Goal: Task Accomplishment & Management: Complete application form

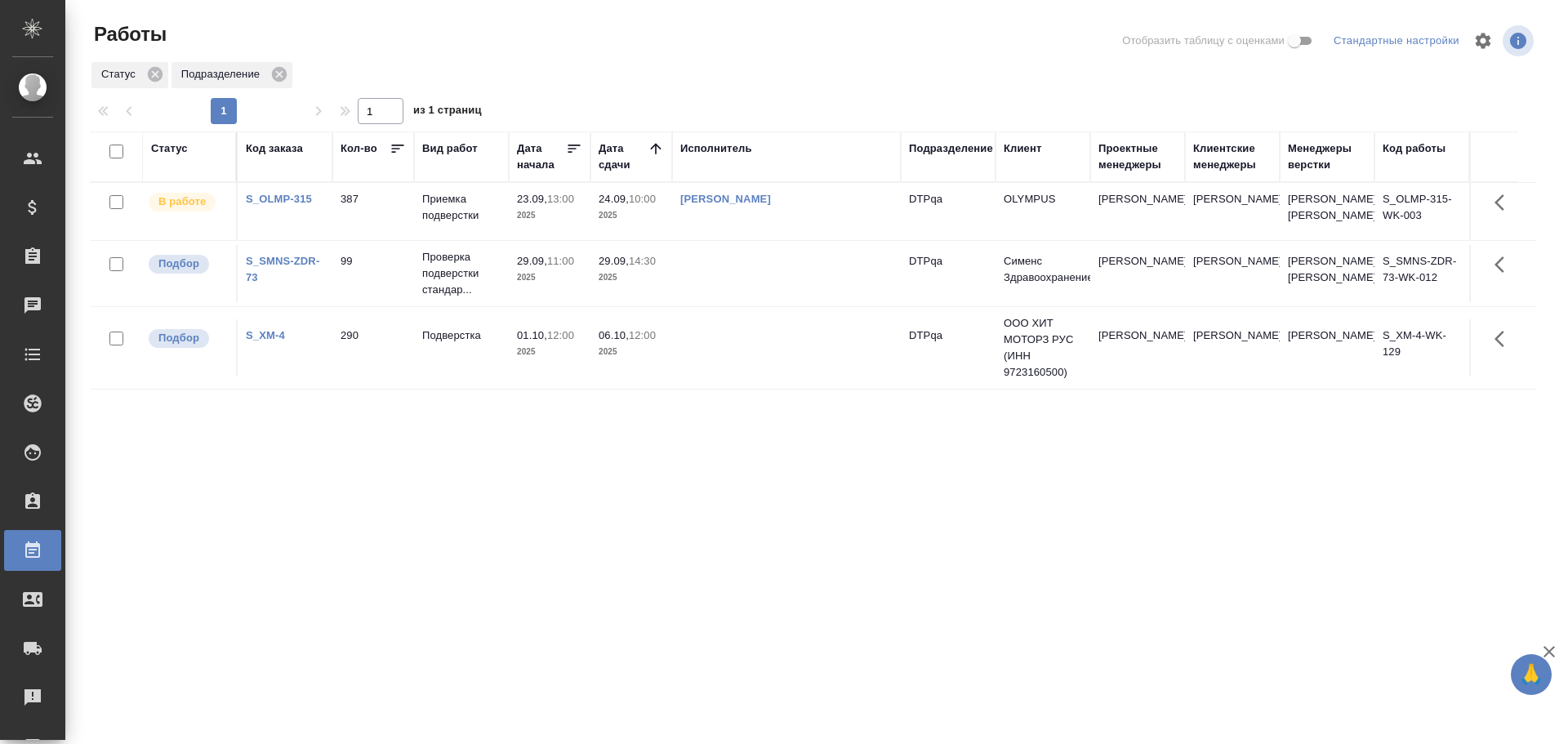
click at [719, 202] on td "Исмагилова Диана" at bounding box center [786, 211] width 229 height 57
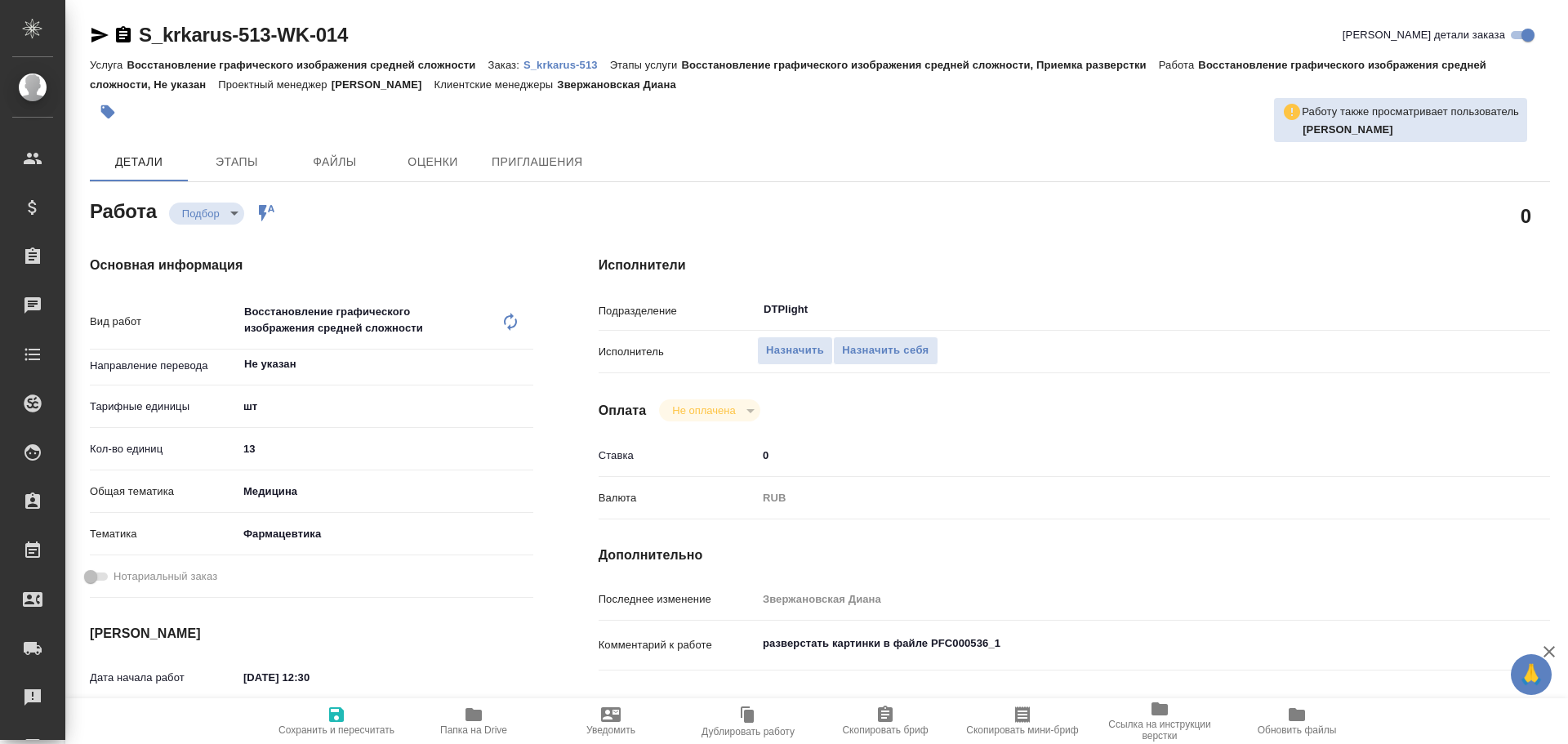
type textarea "x"
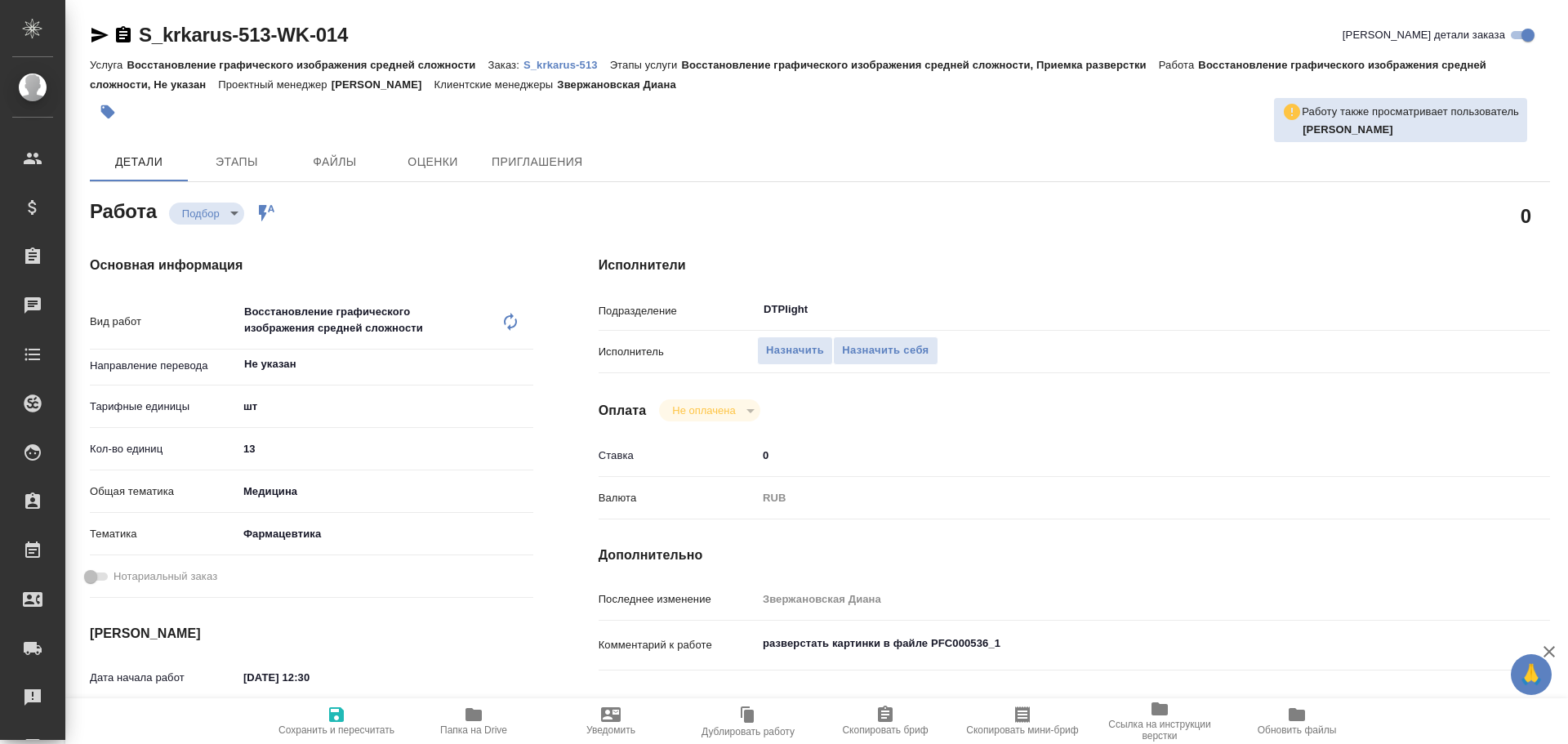
type textarea "x"
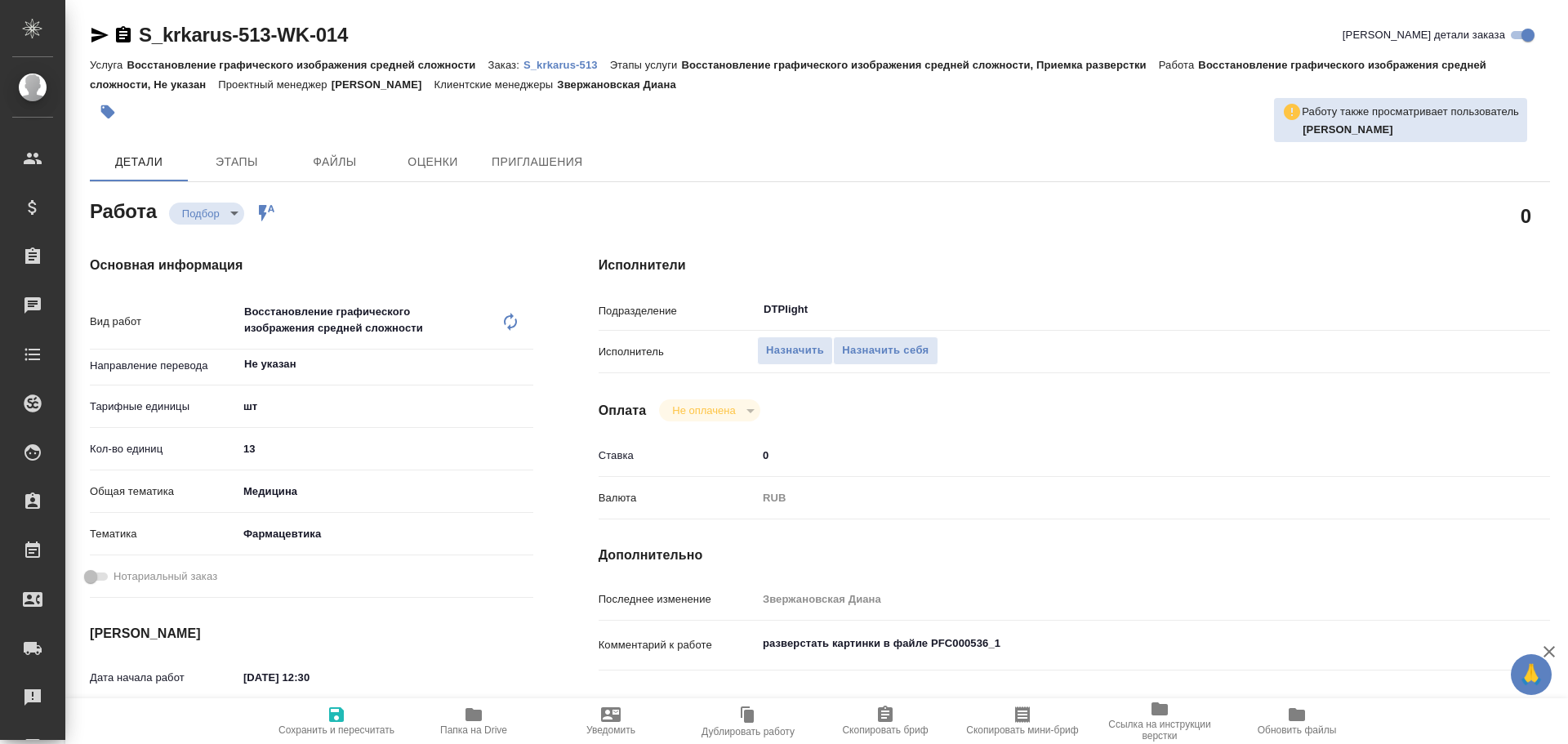
type textarea "x"
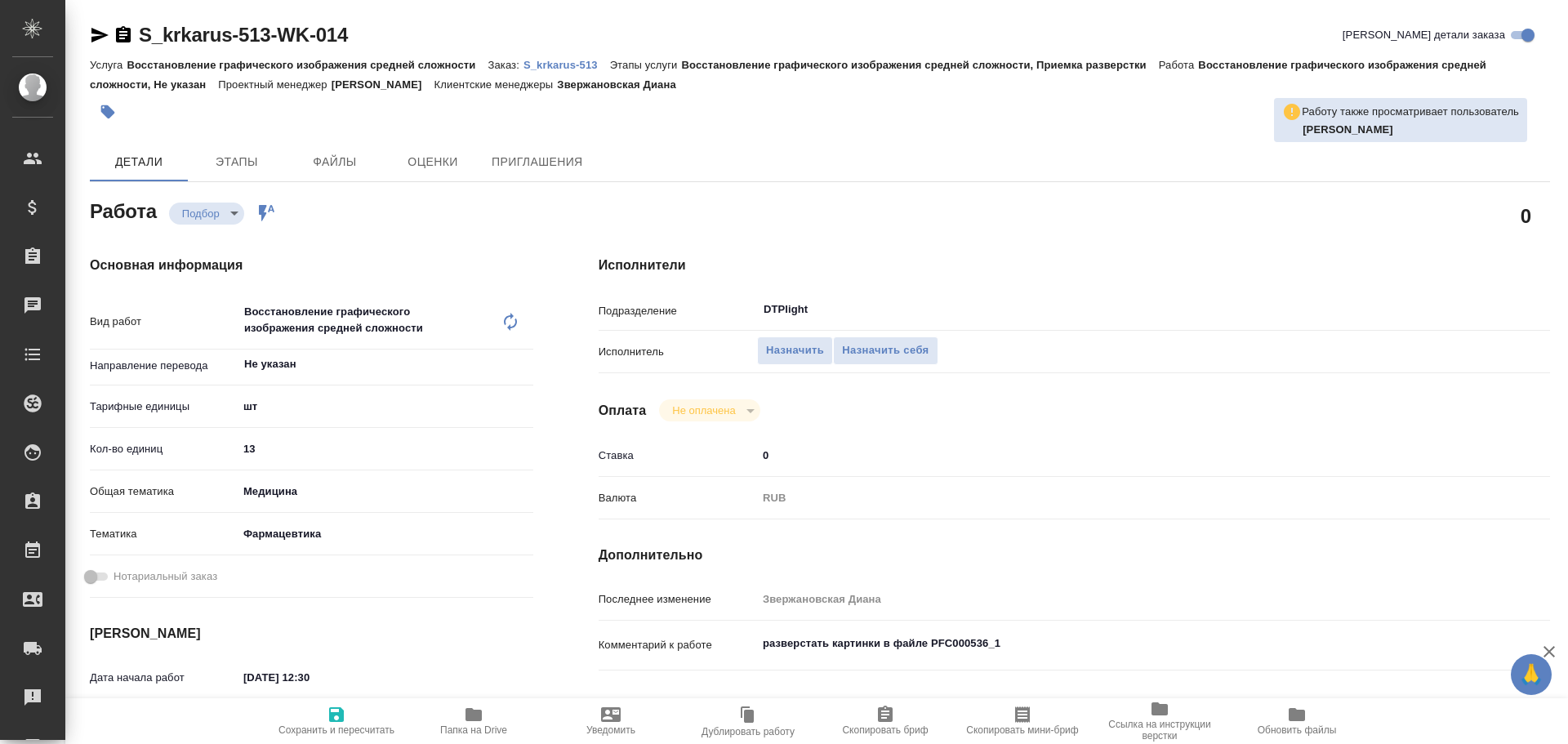
scroll to position [163, 0]
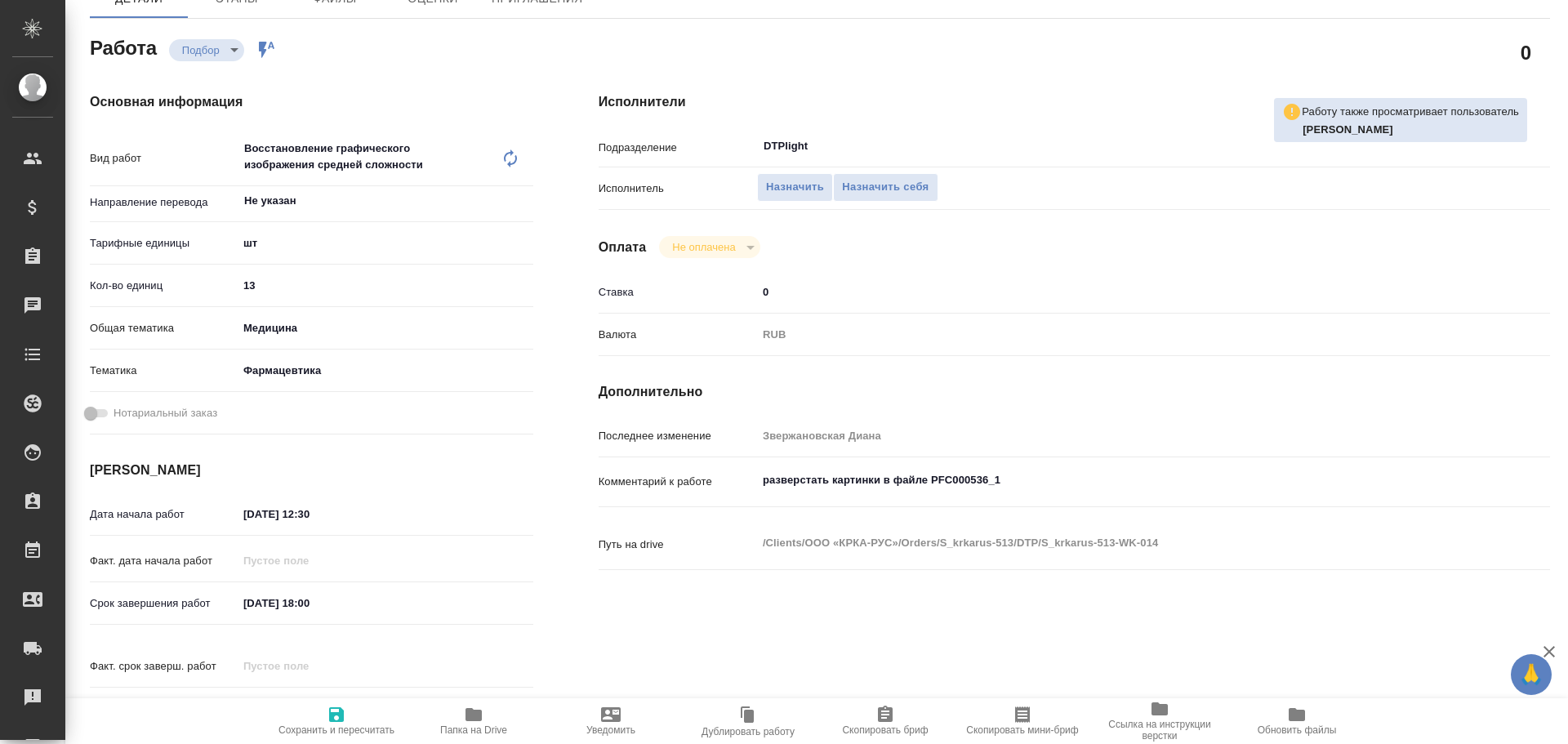
type textarea "x"
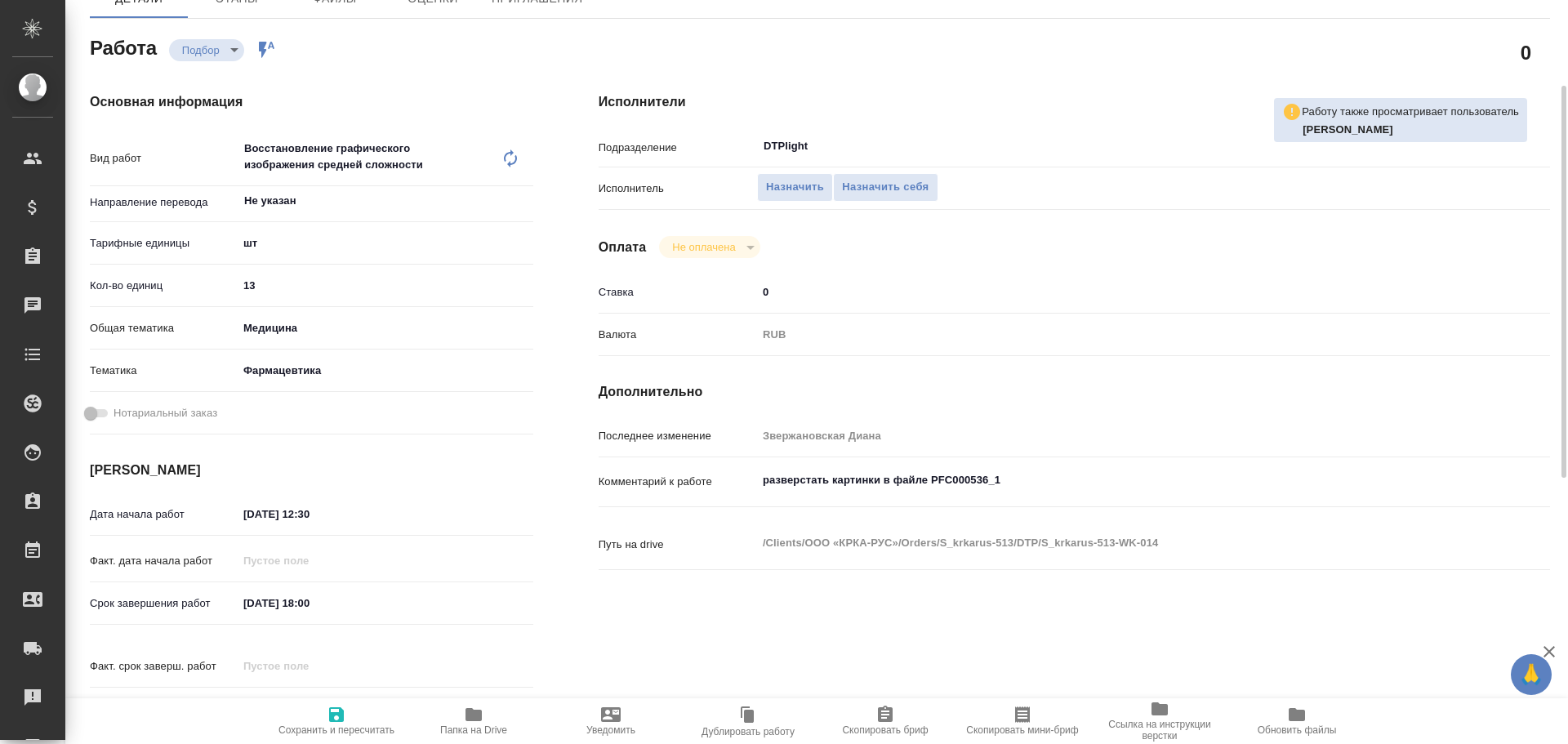
type textarea "x"
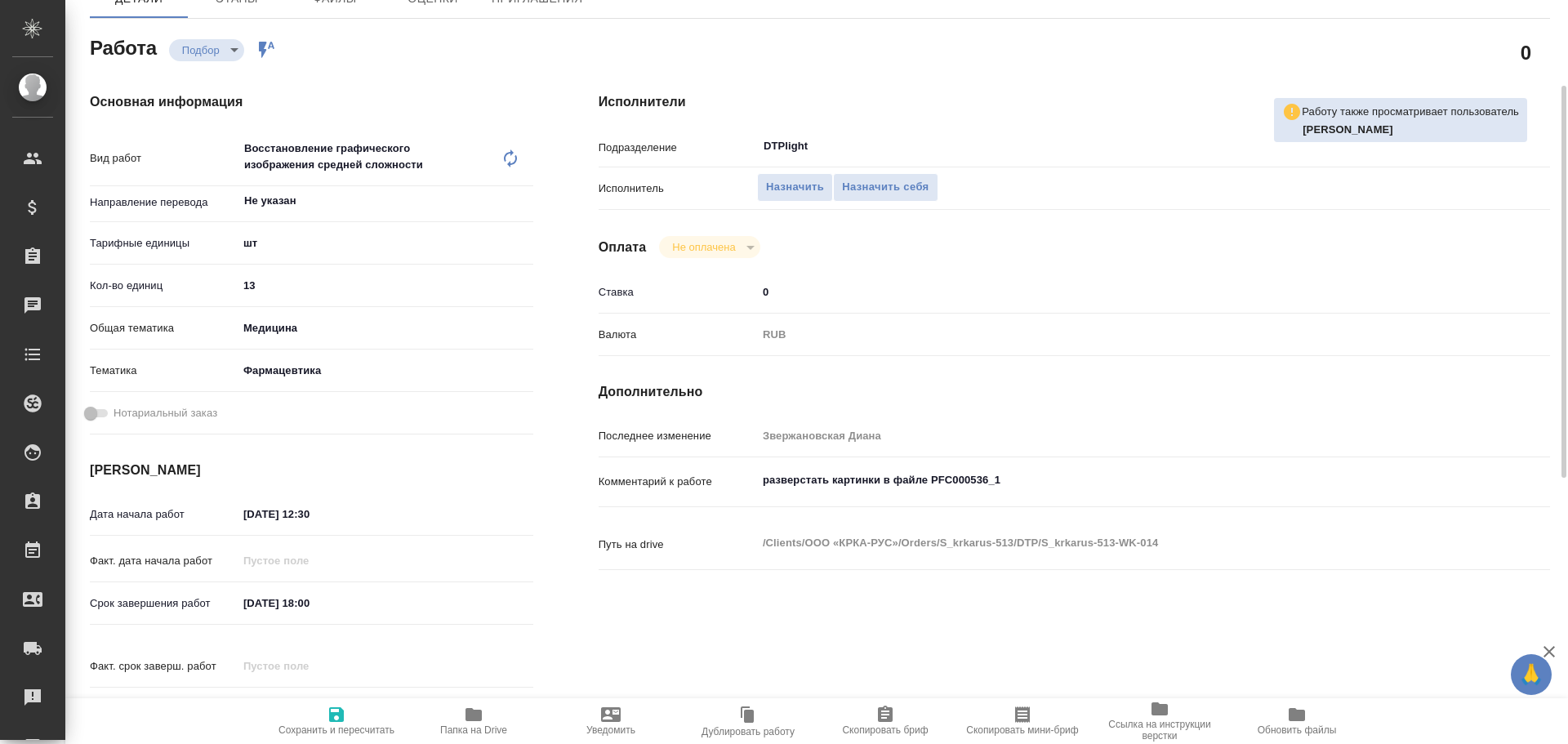
scroll to position [0, 0]
